Goal: Task Accomplishment & Management: Use online tool/utility

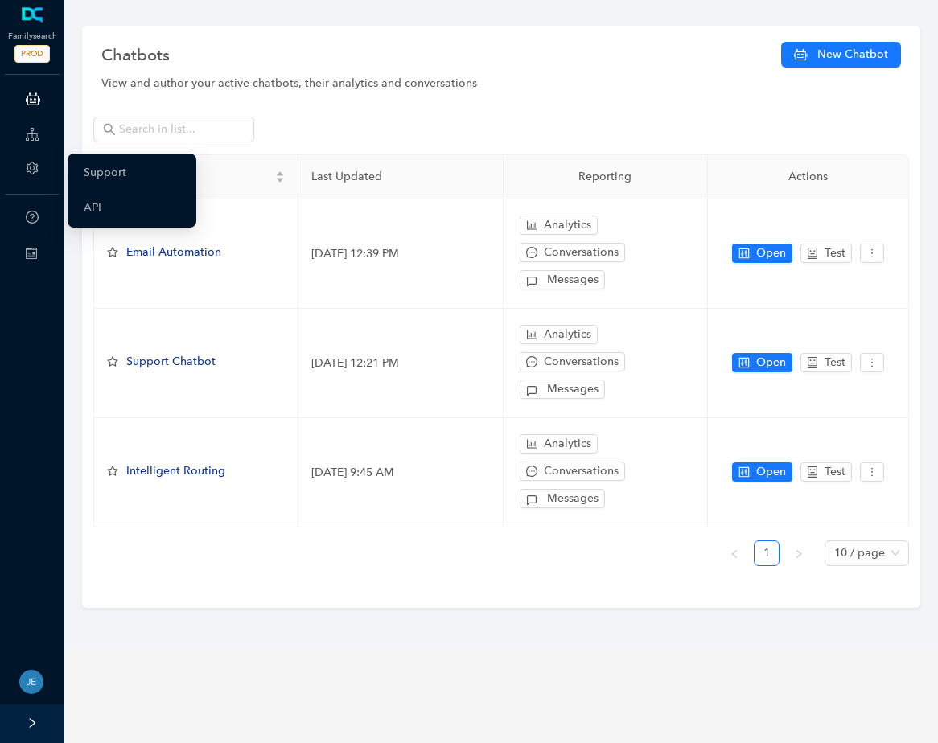
click at [31, 166] on icon "setting" at bounding box center [32, 168] width 12 height 13
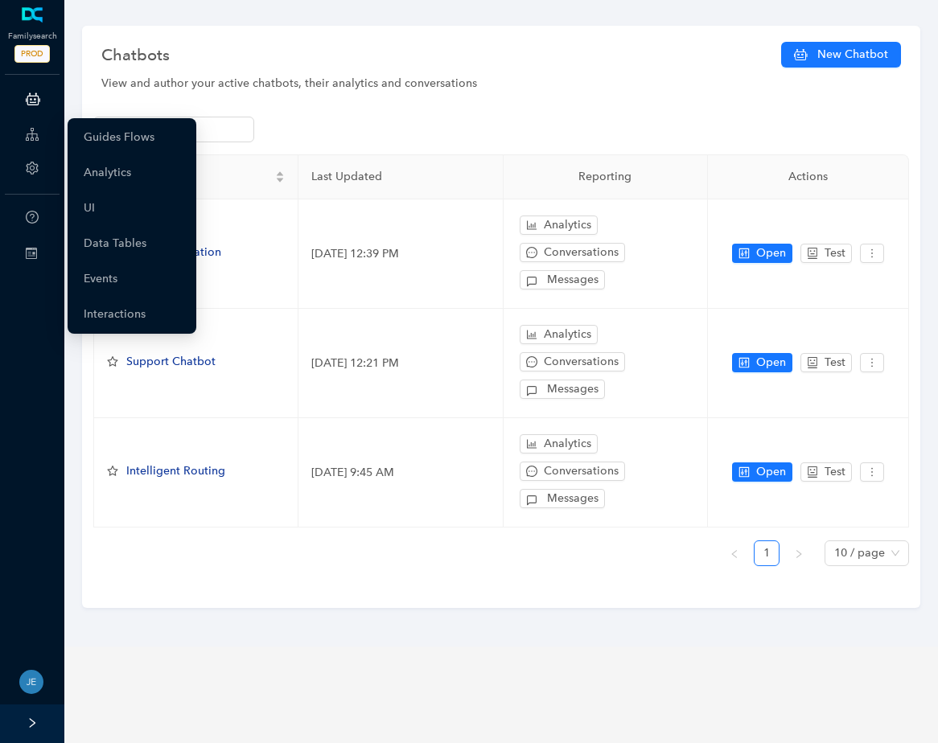
click at [37, 132] on icon at bounding box center [32, 134] width 13 height 32
click at [125, 145] on link "Guides Flows" at bounding box center [119, 137] width 71 height 32
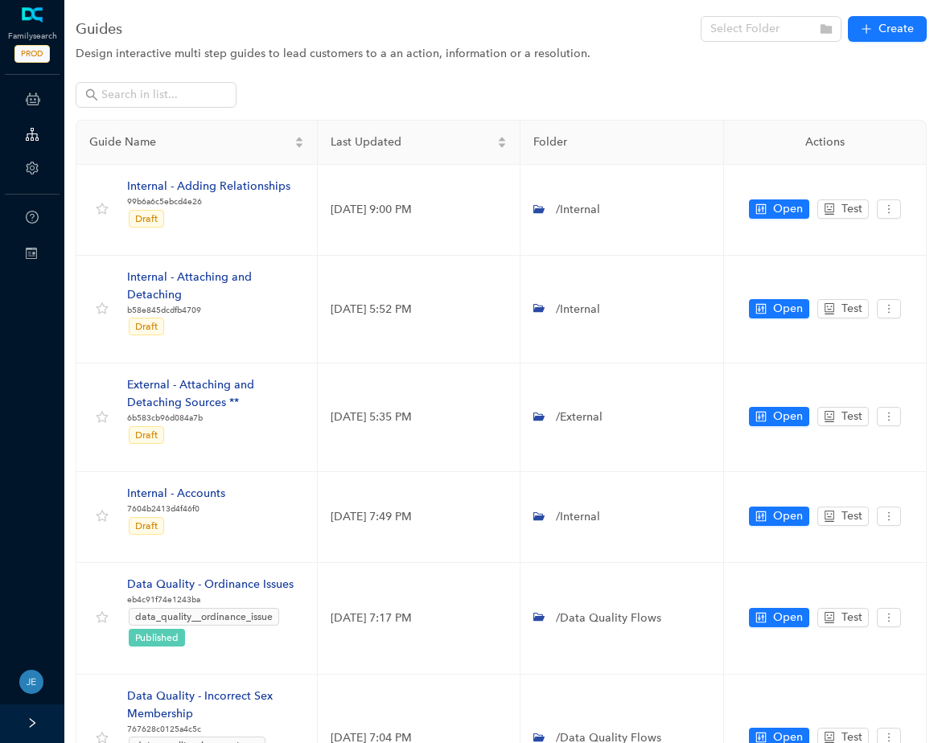
click at [34, 729] on div at bounding box center [32, 723] width 64 height 39
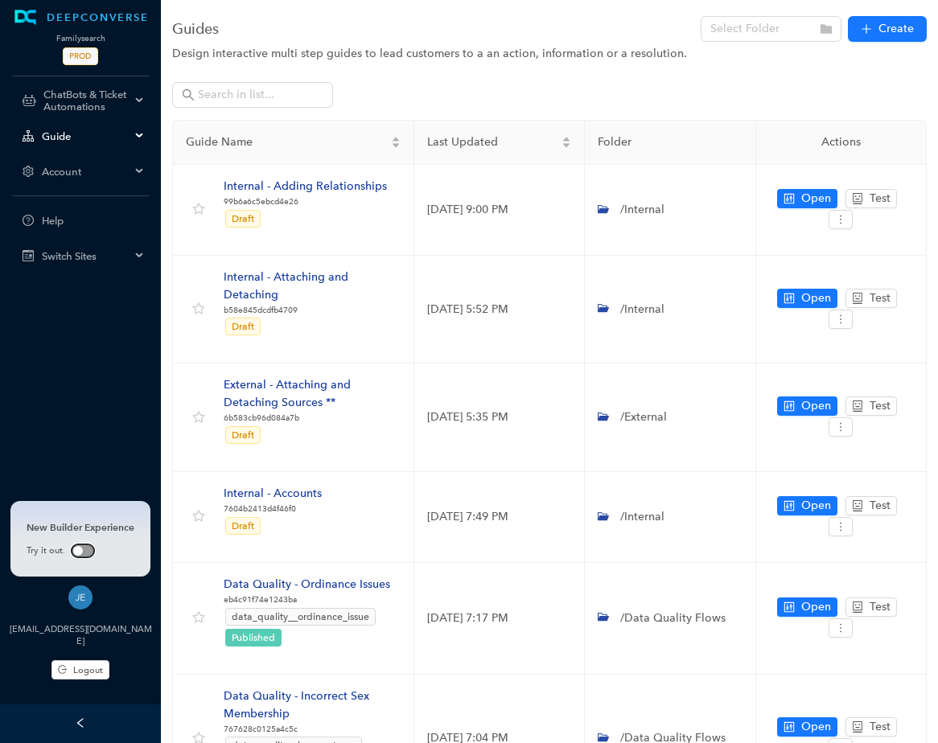
click at [80, 547] on span "button" at bounding box center [83, 550] width 23 height 13
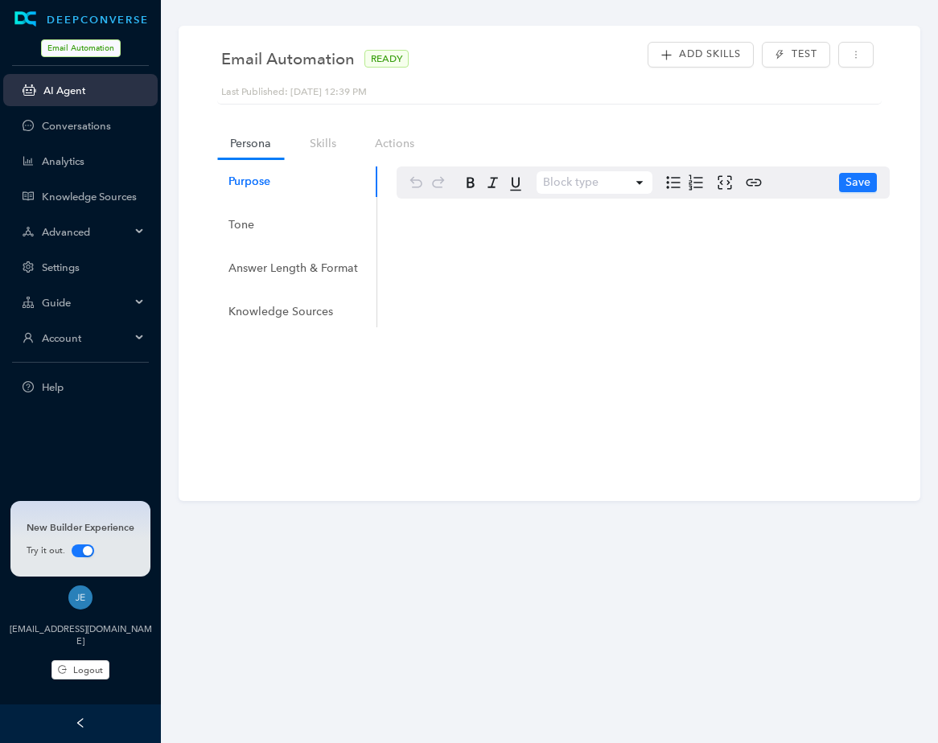
click at [97, 298] on span "Guide" at bounding box center [86, 303] width 88 height 12
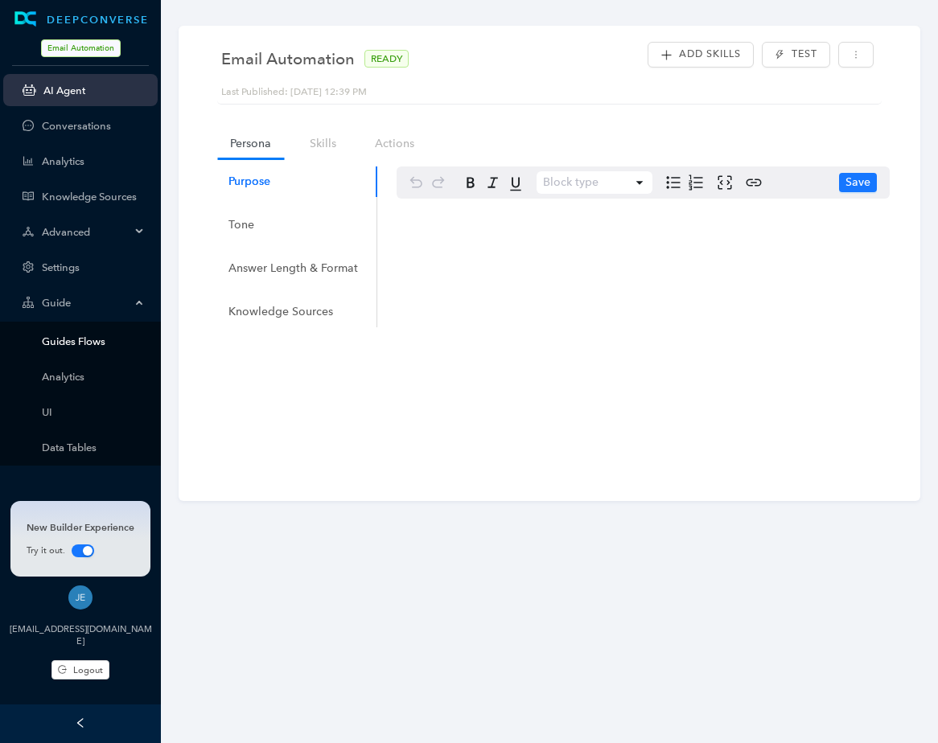
click at [96, 336] on link "Guides Flows" at bounding box center [93, 341] width 103 height 12
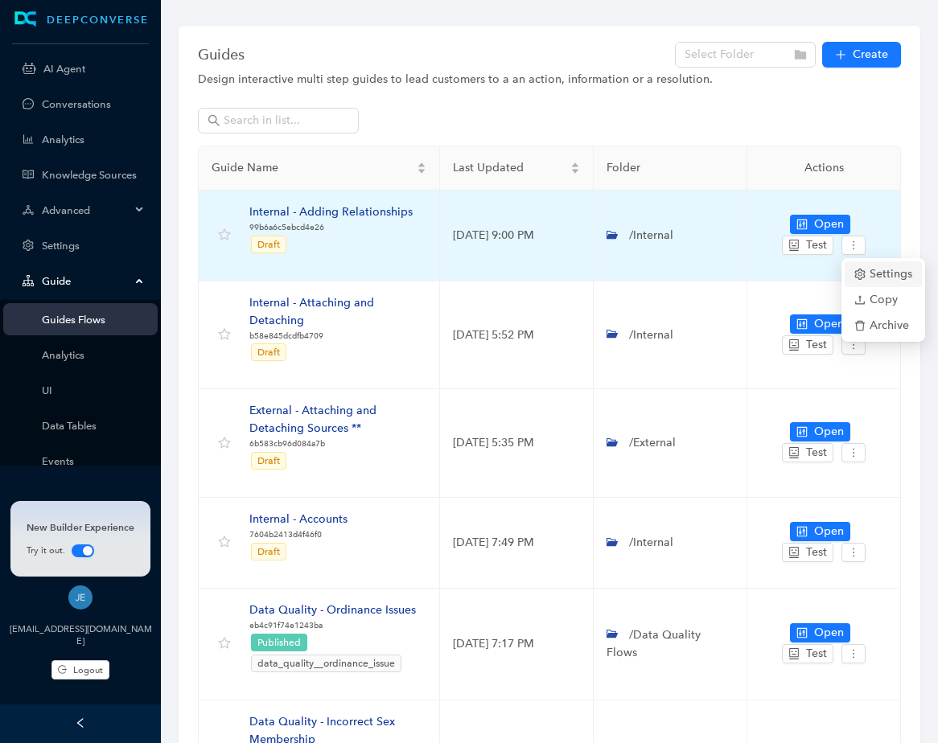
click at [881, 272] on span "Settings" at bounding box center [883, 274] width 58 height 18
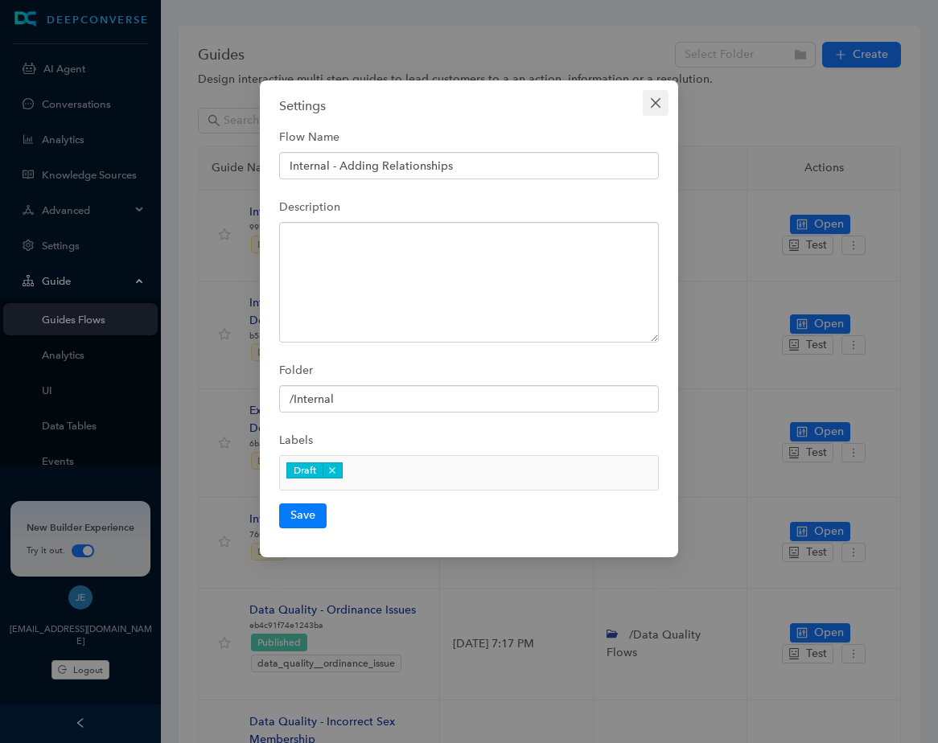
click at [658, 104] on icon "close" at bounding box center [655, 103] width 13 height 13
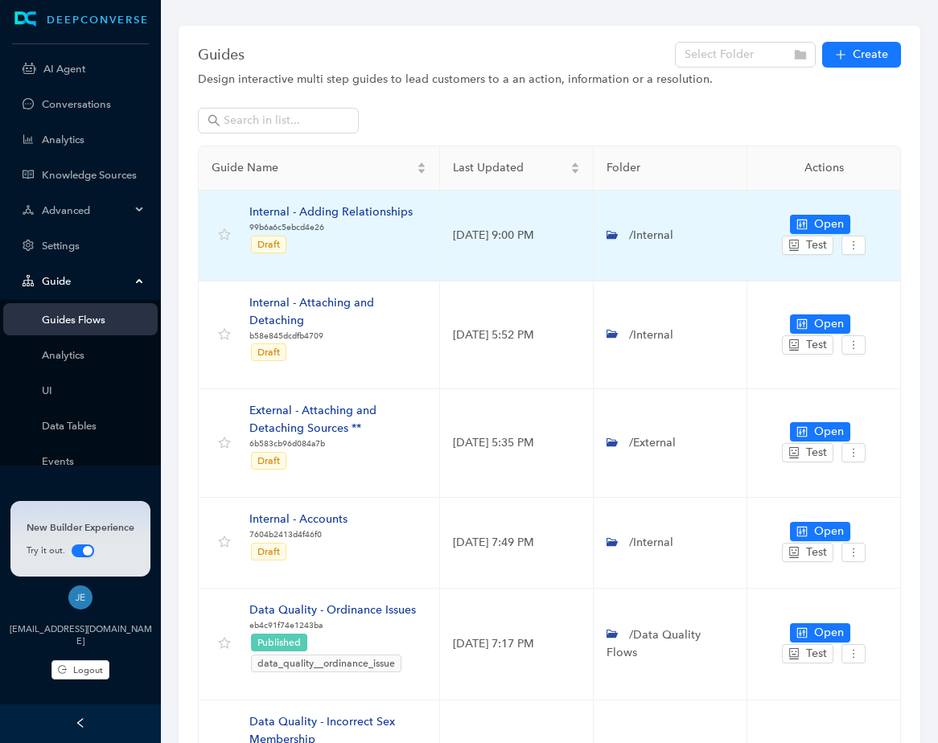
click at [315, 213] on div "Internal - Adding Relationships" at bounding box center [330, 212] width 163 height 18
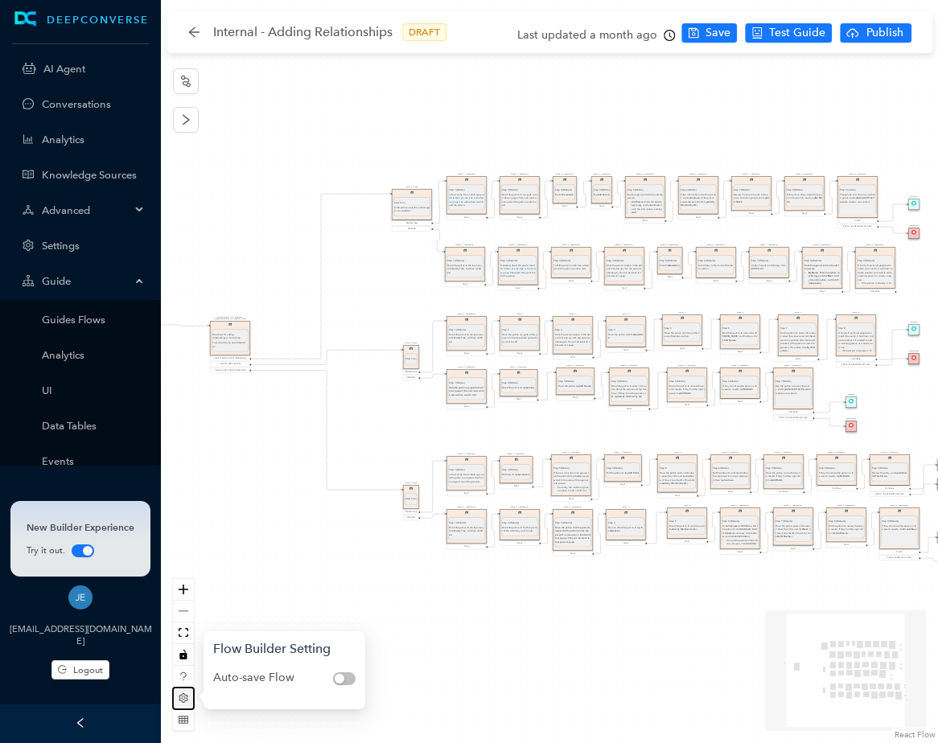
click at [187, 700] on icon "setting" at bounding box center [184, 698] width 10 height 10
click at [181, 720] on icon "table" at bounding box center [184, 720] width 10 height 10
click at [187, 632] on icon "fit view" at bounding box center [184, 632] width 10 height 9
click at [245, 221] on div "Start From Start From Mobile App Website Directions for adding relationships in…" at bounding box center [549, 371] width 777 height 743
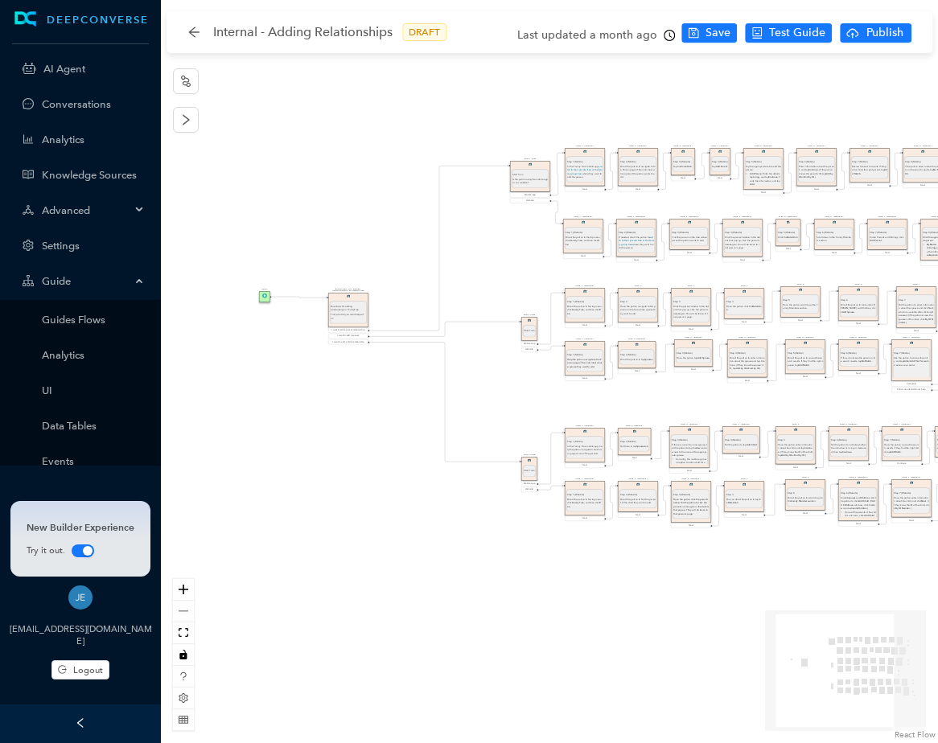
click at [380, 185] on div "Start From Start From Mobile App Website Directions for adding relationships in…" at bounding box center [549, 371] width 777 height 743
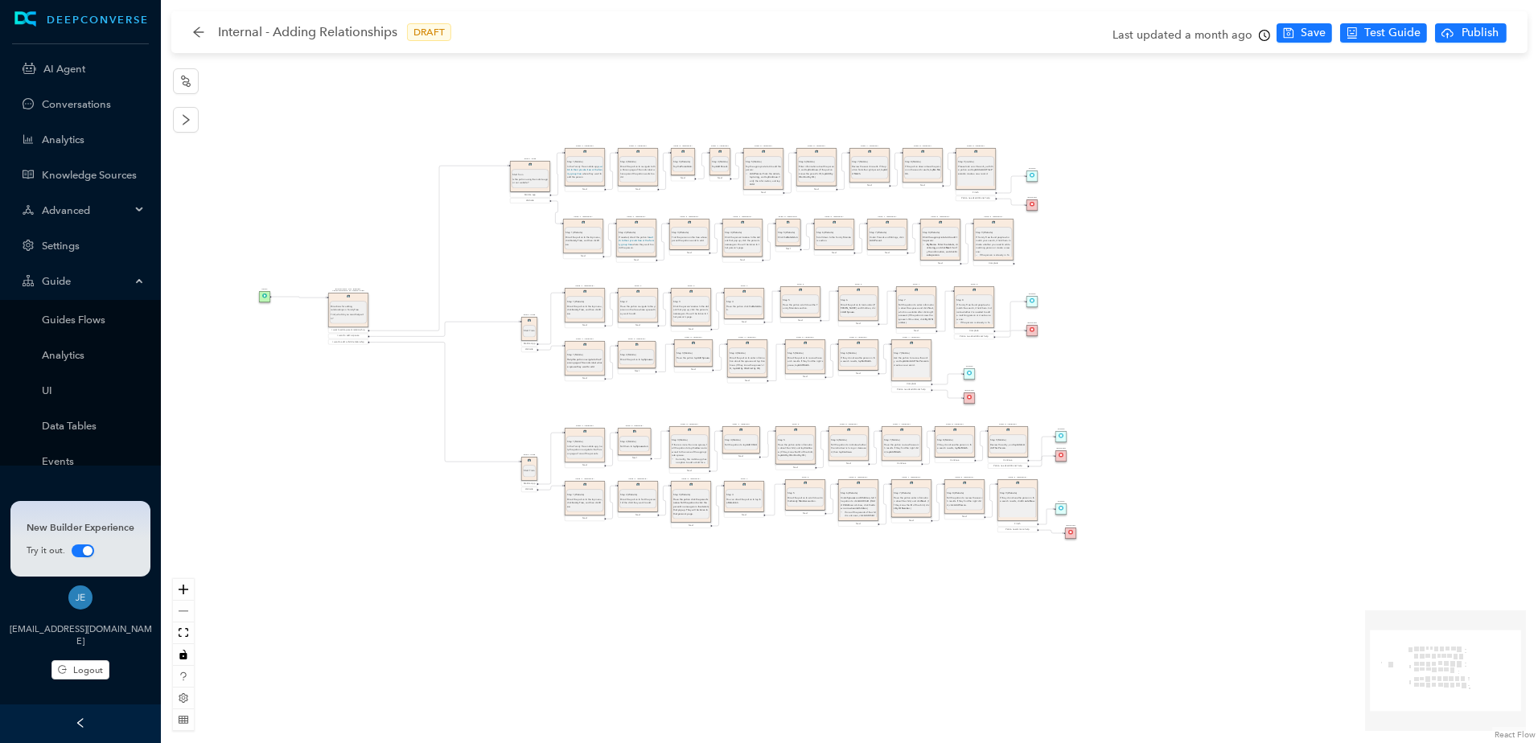
drag, startPoint x: 1309, startPoint y: 185, endPoint x: 1299, endPoint y: 101, distance: 84.3
click at [937, 101] on div "Start From Start From Mobile App Website Directions for adding relationships in…" at bounding box center [849, 371] width 1377 height 743
click at [937, 90] on span "Debug Guide" at bounding box center [1389, 88] width 72 height 18
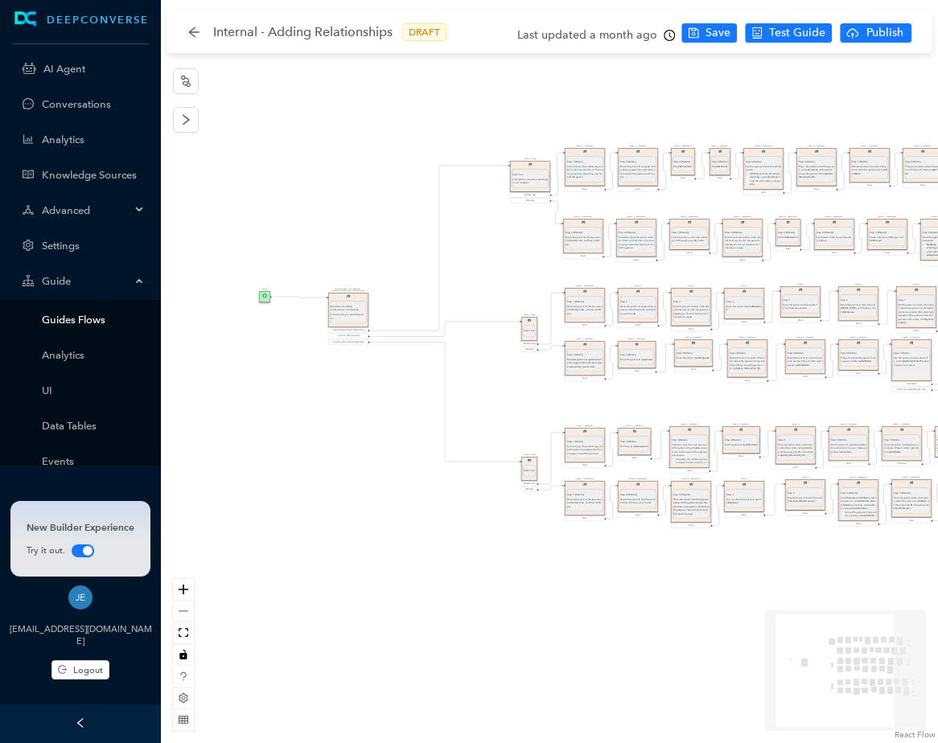
click at [67, 314] on link "Guides Flows" at bounding box center [93, 320] width 103 height 12
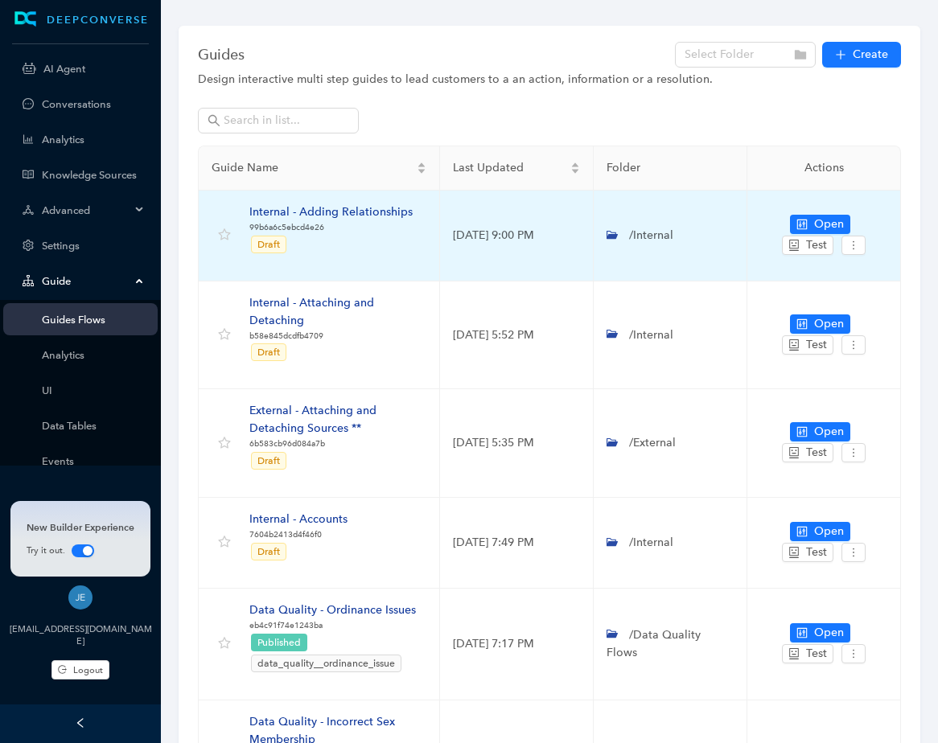
drag, startPoint x: 355, startPoint y: 261, endPoint x: 855, endPoint y: 261, distance: 499.4
click at [855, 261] on td "Open Test" at bounding box center [824, 236] width 154 height 91
